Goal: Information Seeking & Learning: Find specific fact

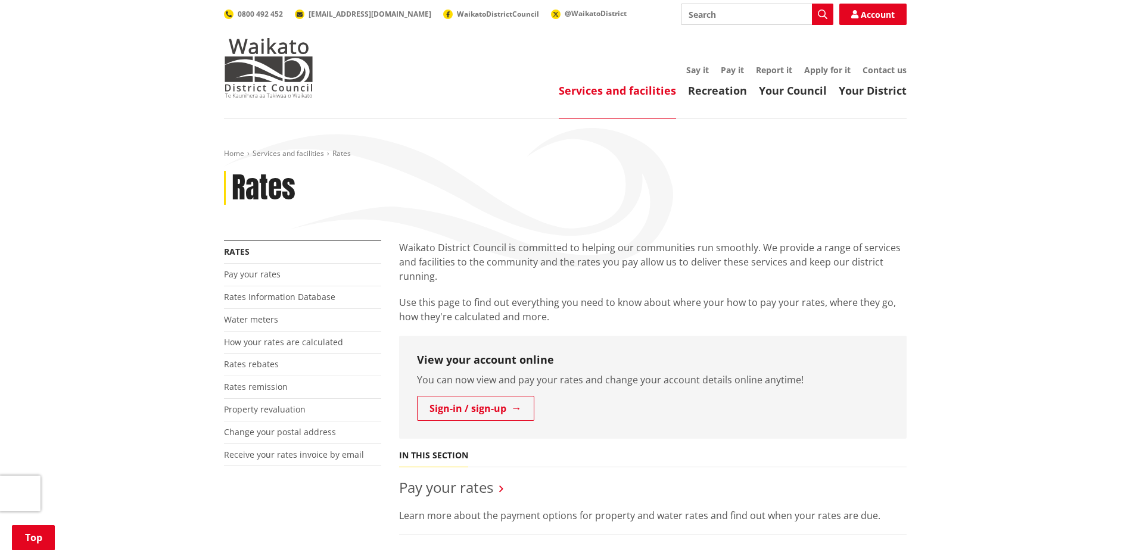
scroll to position [238, 0]
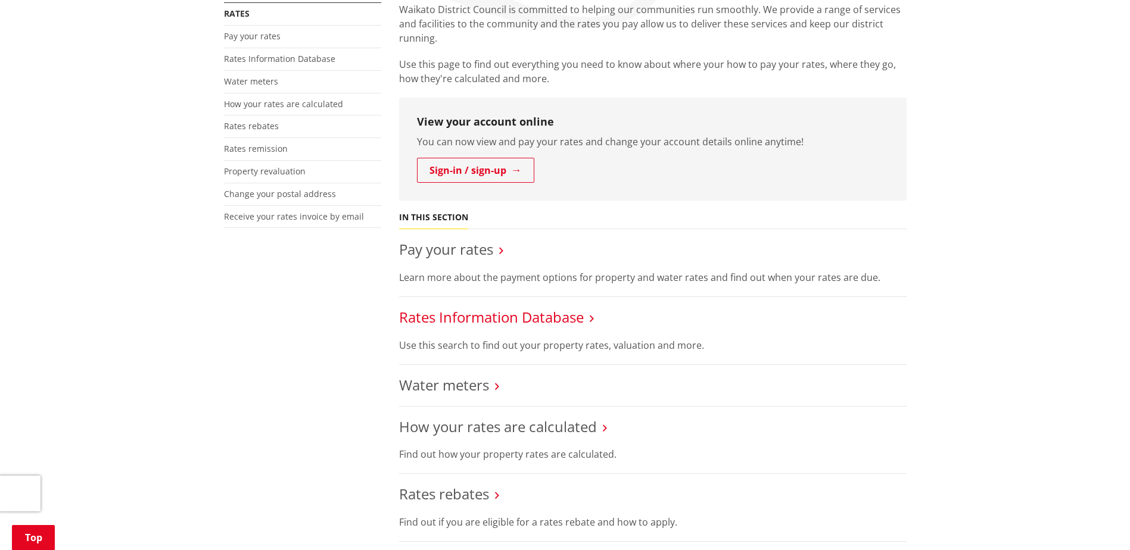
click at [466, 320] on link "Rates Information Database" at bounding box center [491, 317] width 185 height 20
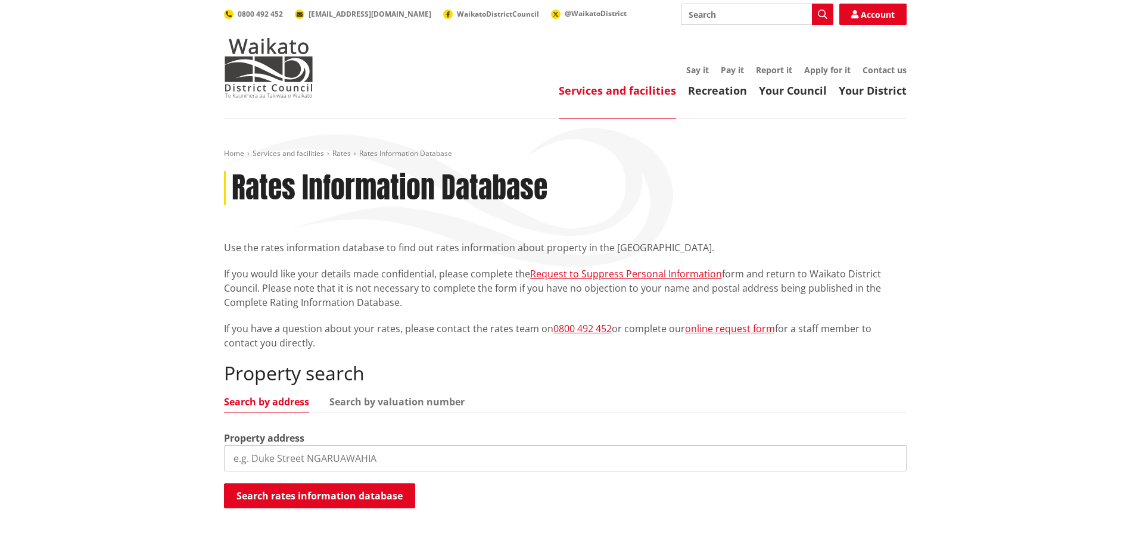
click at [306, 450] on input "search" at bounding box center [565, 459] width 683 height 26
type input "17 hoheria place"
click at [302, 494] on button "Search rates information database" at bounding box center [319, 496] width 191 height 25
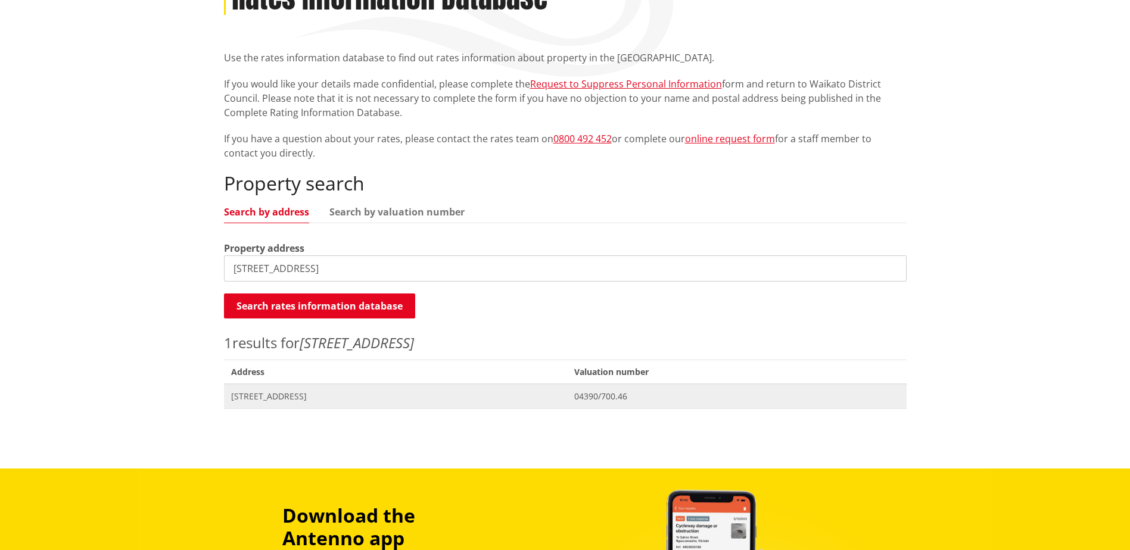
scroll to position [238, 0]
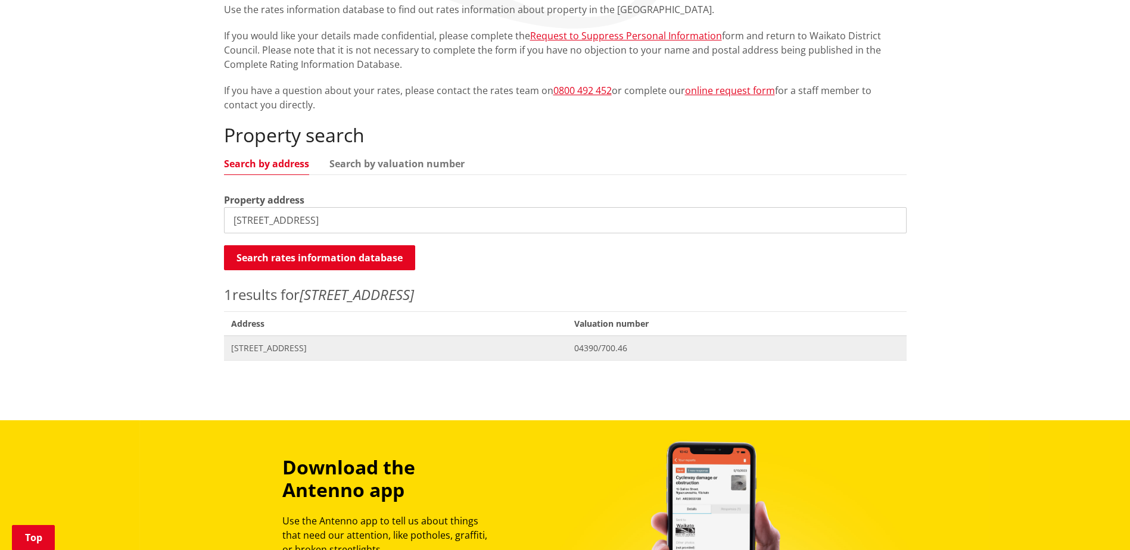
click at [325, 347] on span "[STREET_ADDRESS]" at bounding box center [395, 349] width 329 height 12
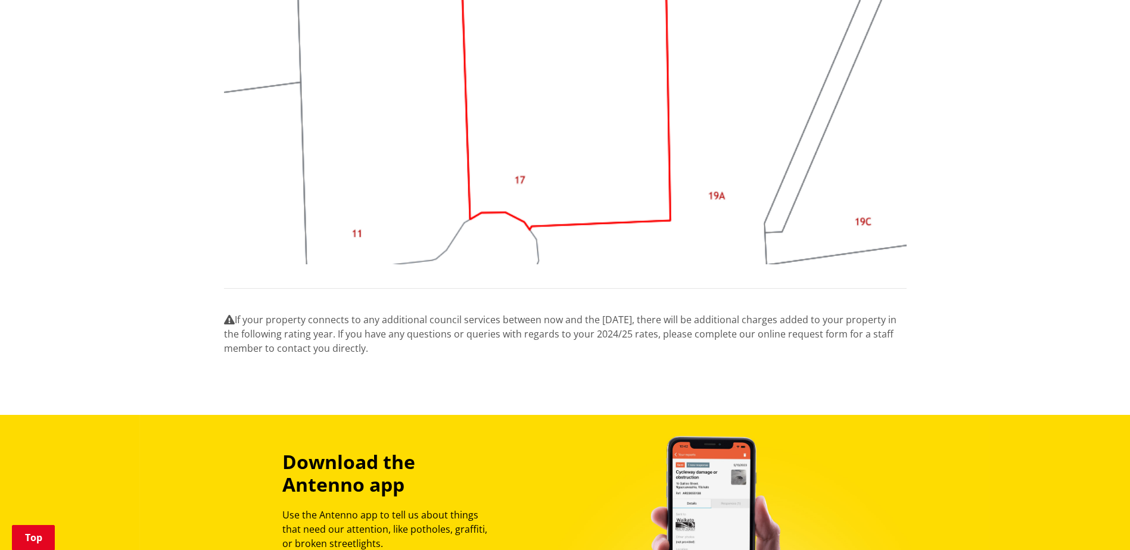
scroll to position [953, 0]
